Goal: Task Accomplishment & Management: Complete application form

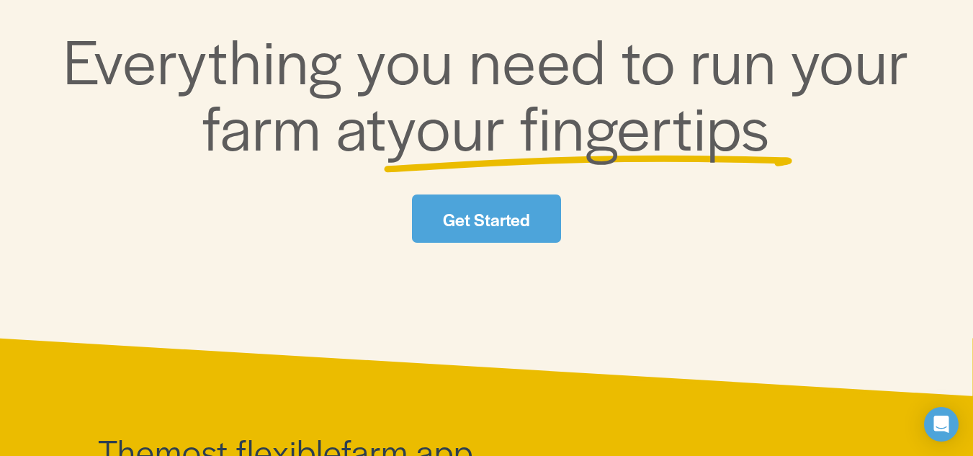
scroll to position [216, 0]
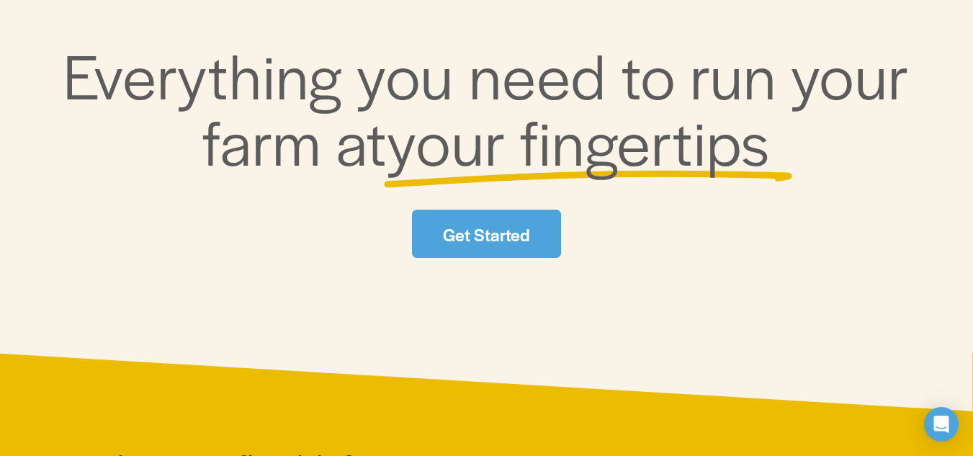
click at [489, 232] on link "Get Started" at bounding box center [486, 234] width 149 height 48
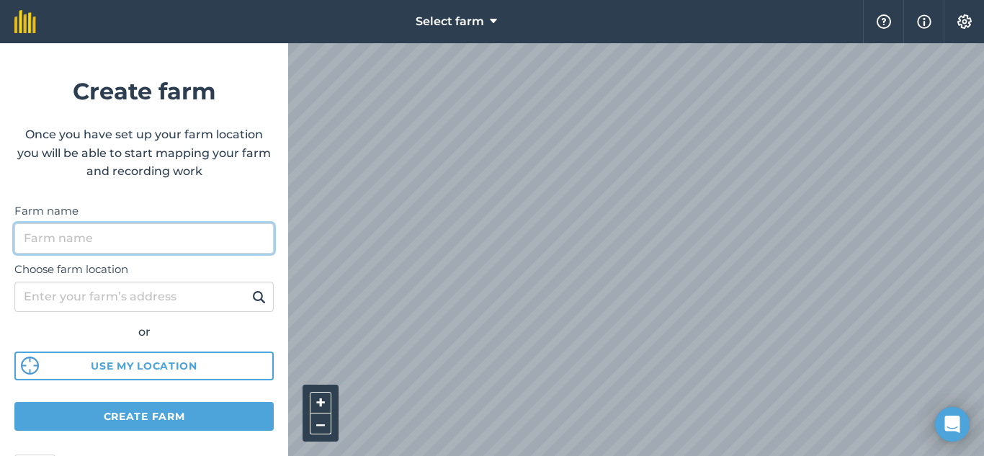
click at [154, 244] on input "Farm name" at bounding box center [143, 238] width 259 height 30
type input "s"
type input "SAGODEGATA FARM"
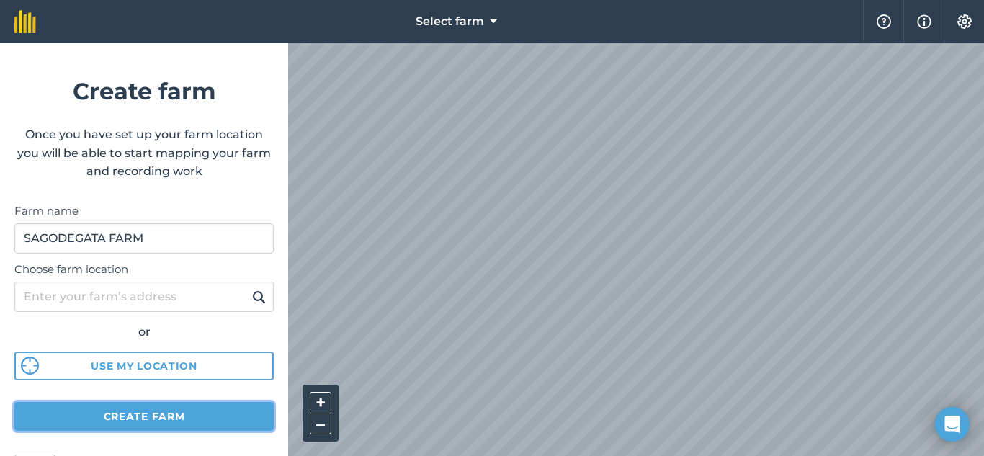
click at [135, 422] on button "Create farm" at bounding box center [143, 416] width 259 height 29
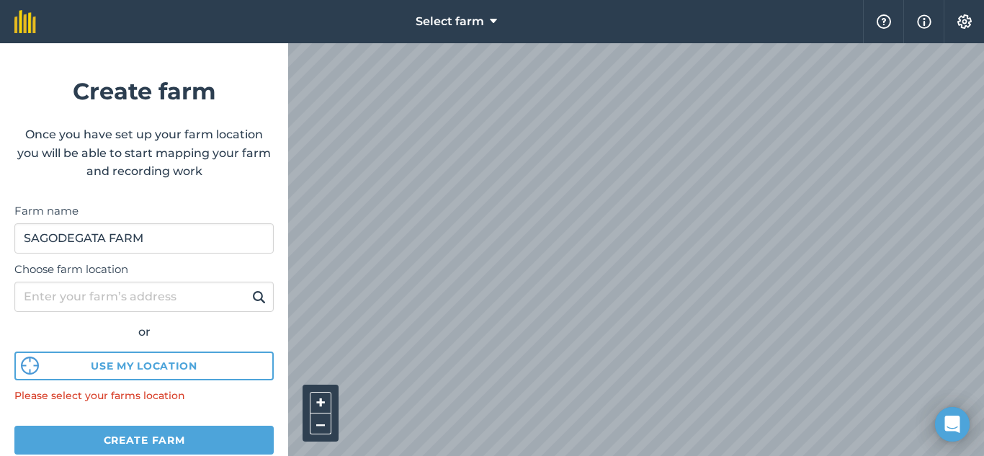
click at [252, 301] on img at bounding box center [259, 296] width 14 height 17
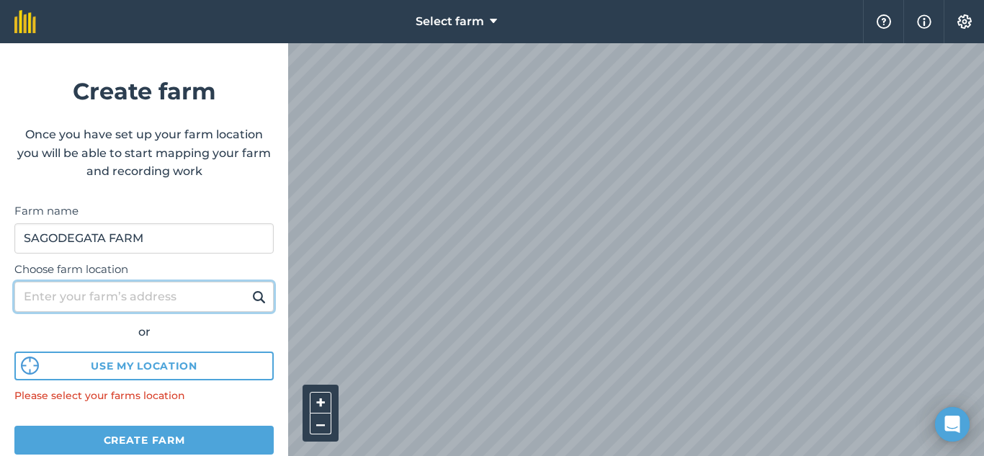
click at [229, 294] on input "Choose farm location" at bounding box center [143, 297] width 259 height 30
type input "ALABAT QUEZON"
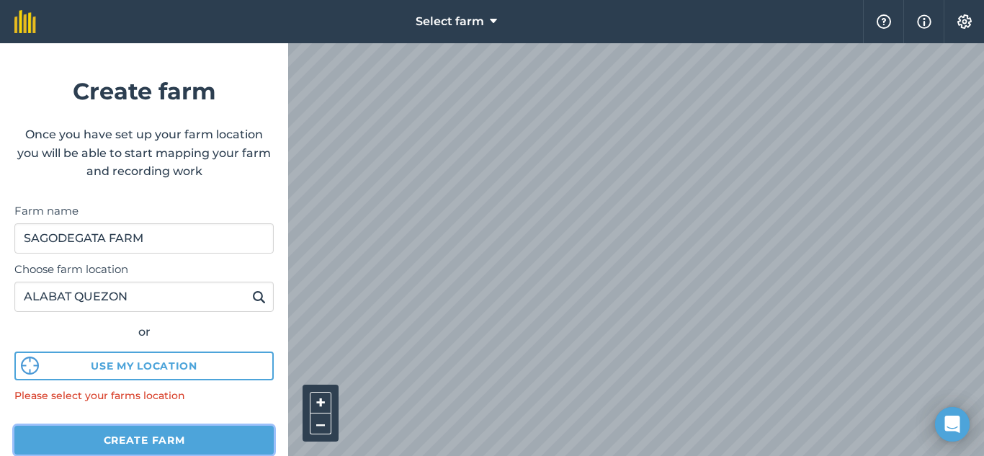
click at [127, 436] on button "Create farm" at bounding box center [143, 440] width 259 height 29
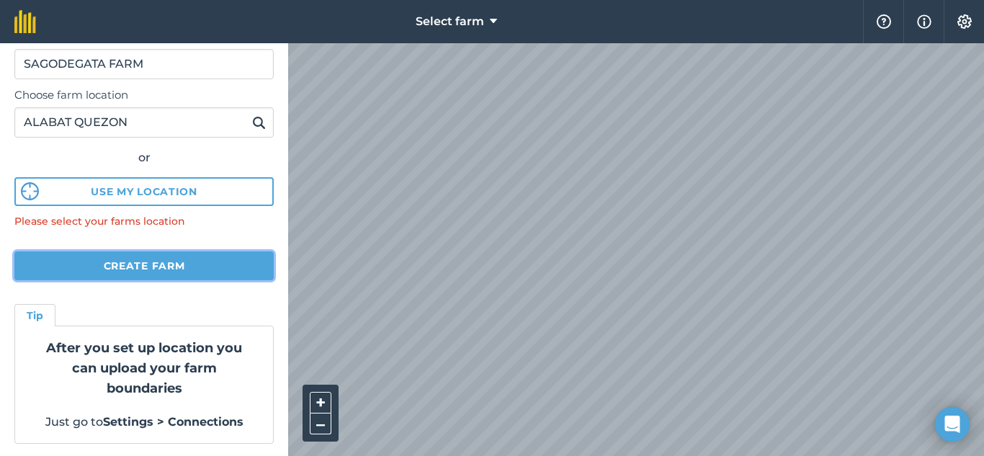
scroll to position [176, 0]
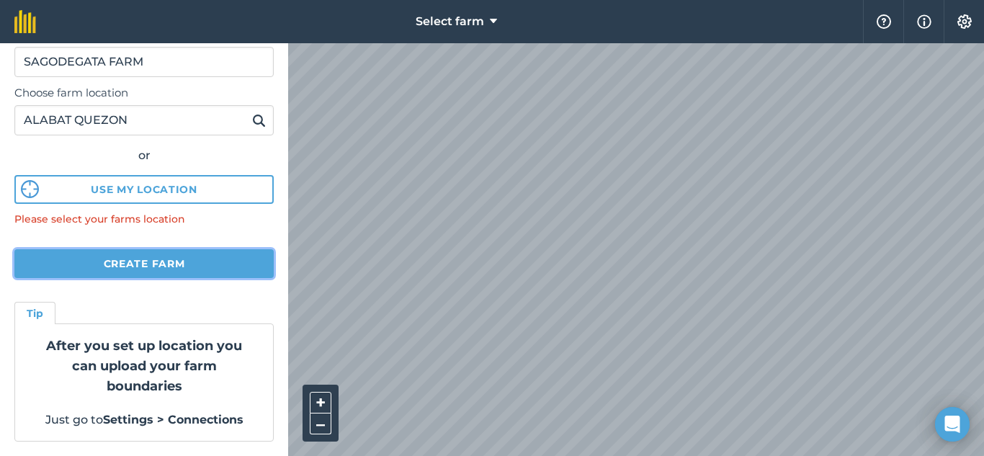
click at [156, 263] on button "Create farm" at bounding box center [143, 263] width 259 height 29
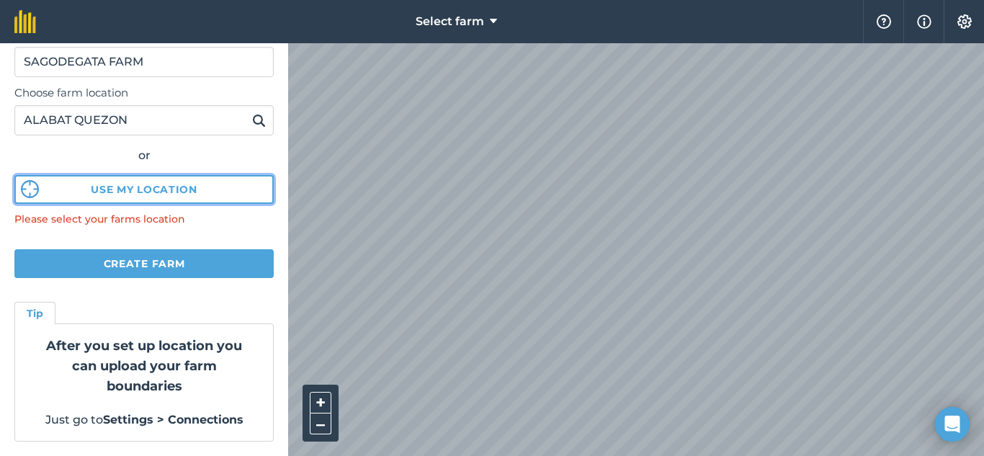
click at [120, 186] on button "Use my location" at bounding box center [143, 189] width 259 height 29
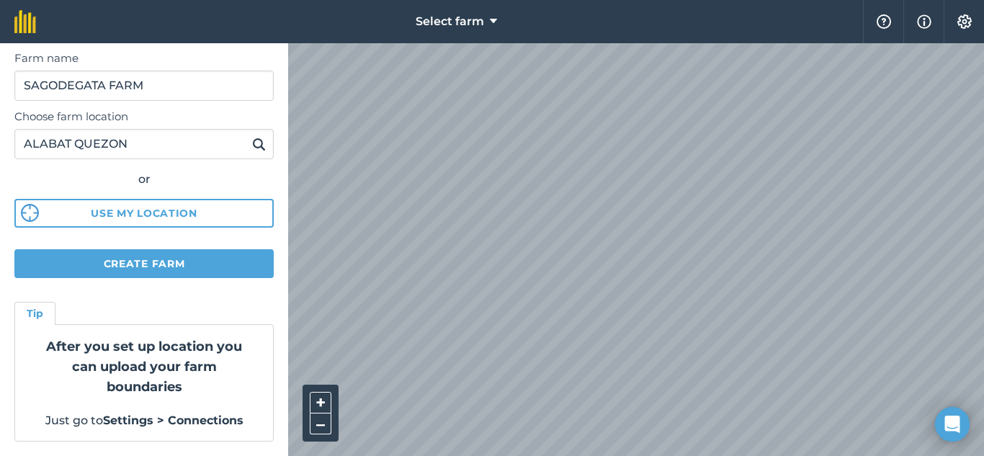
scroll to position [153, 0]
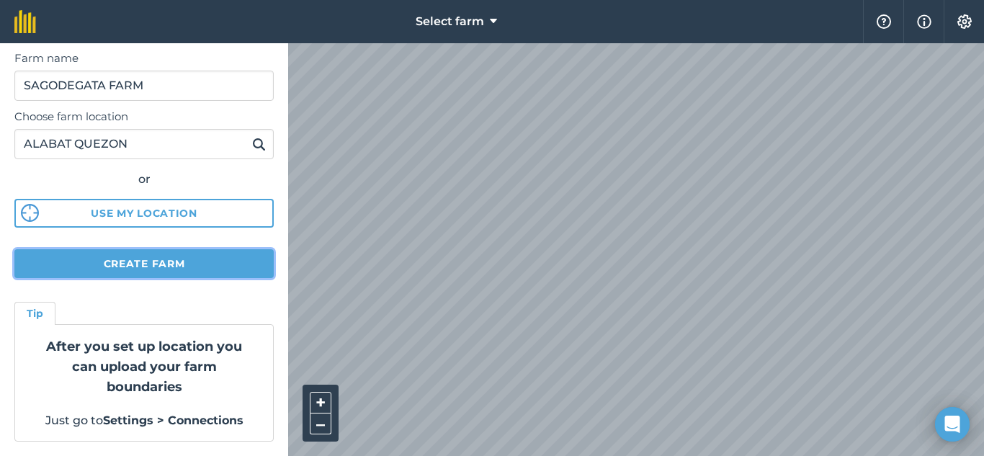
click at [144, 259] on button "Create farm" at bounding box center [143, 263] width 259 height 29
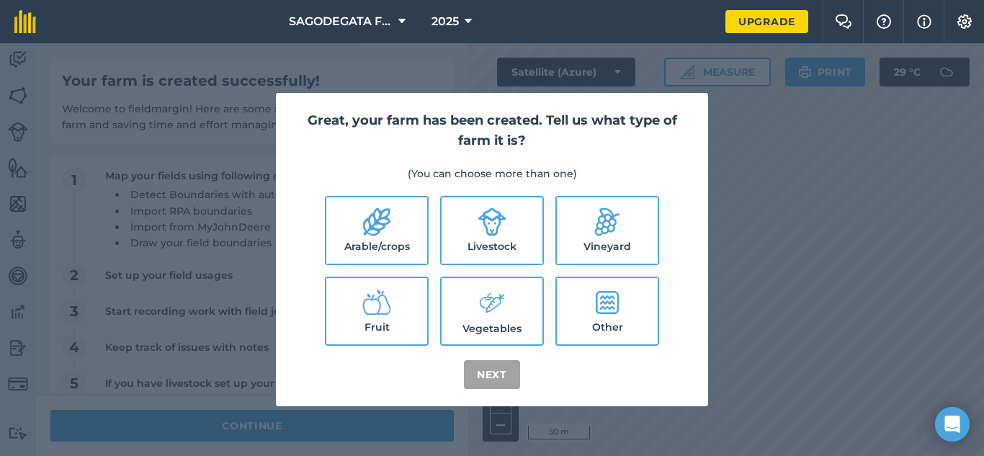
click at [621, 325] on label "Other" at bounding box center [607, 311] width 101 height 66
checkbox input "true"
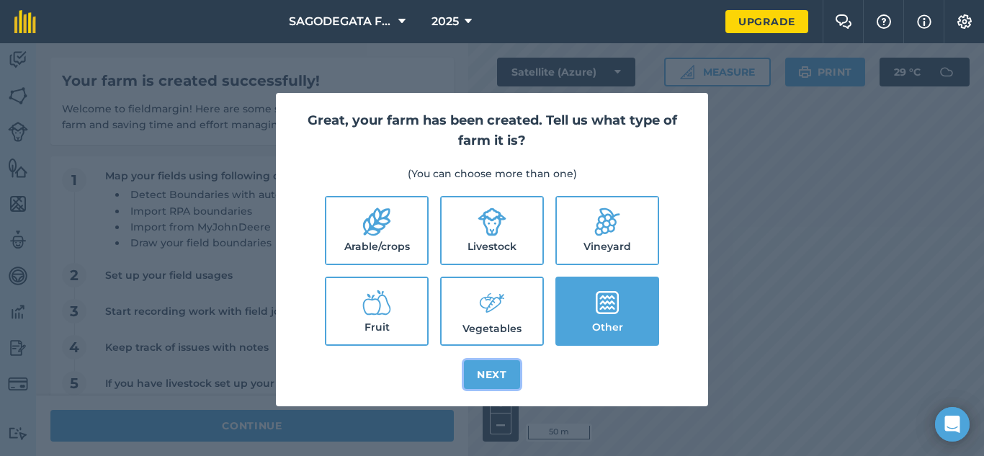
click at [498, 380] on button "Next" at bounding box center [492, 374] width 56 height 29
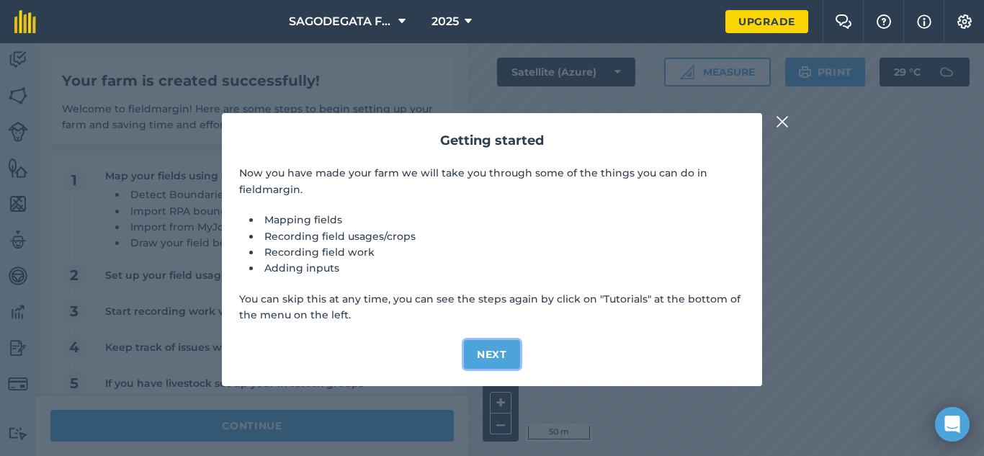
click at [497, 355] on button "Next" at bounding box center [492, 354] width 56 height 29
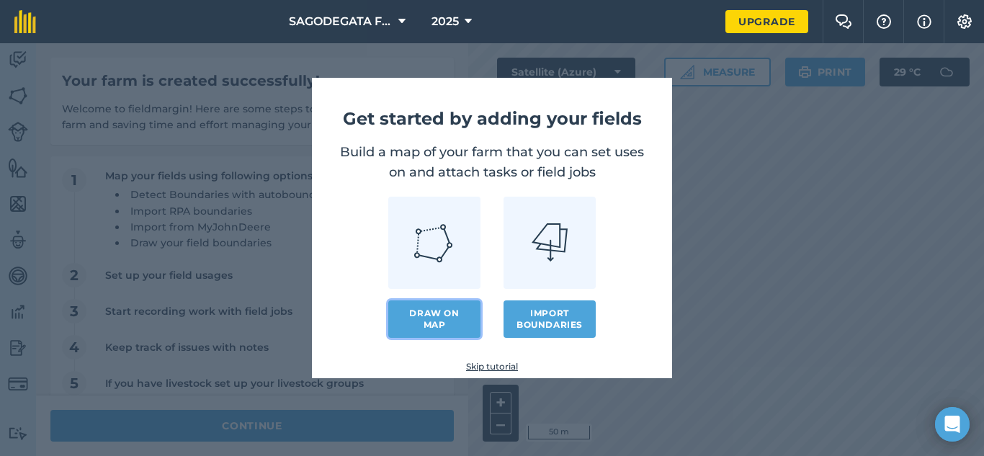
click at [446, 328] on link "Draw on map" at bounding box center [434, 318] width 92 height 37
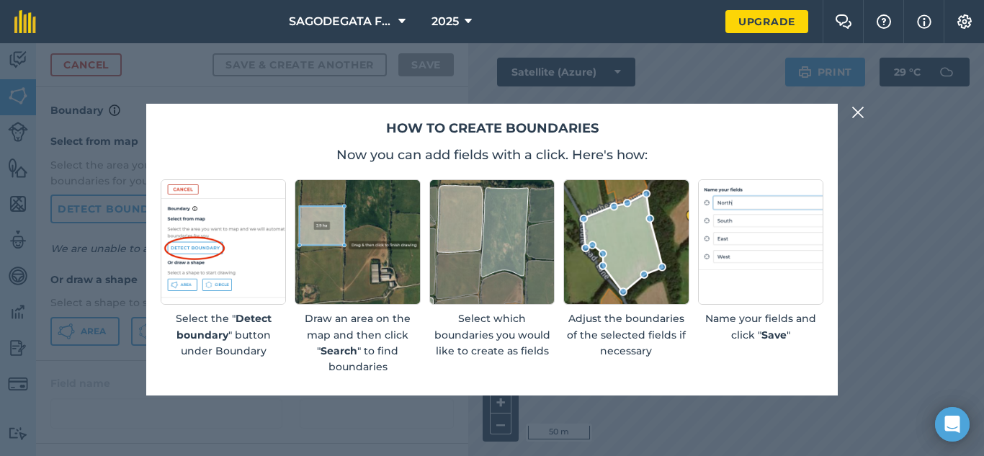
click at [858, 107] on img at bounding box center [857, 112] width 13 height 17
